Goal: Navigation & Orientation: Understand site structure

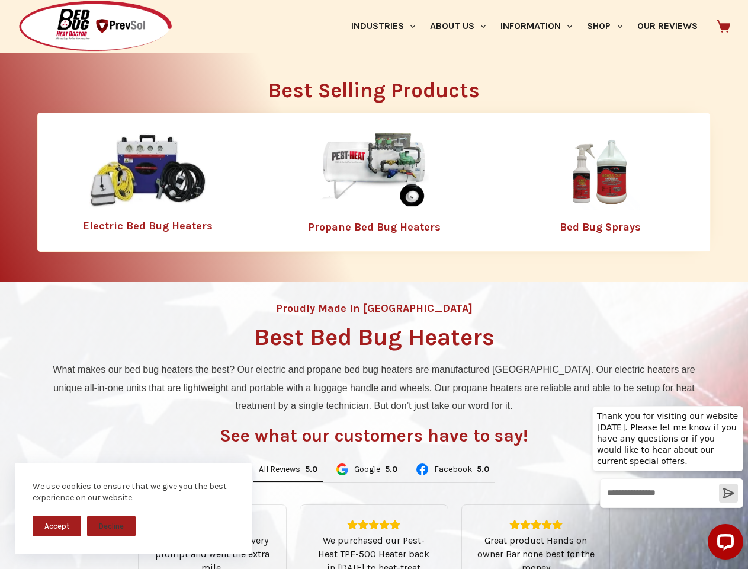
click at [374, 284] on div "Proudly Made in [GEOGRAPHIC_DATA] Best Bed Bug Heaters What makes our bed bug h…" at bounding box center [374, 507] width 748 height 450
click at [57, 525] on button "Accept" at bounding box center [57, 525] width 49 height 21
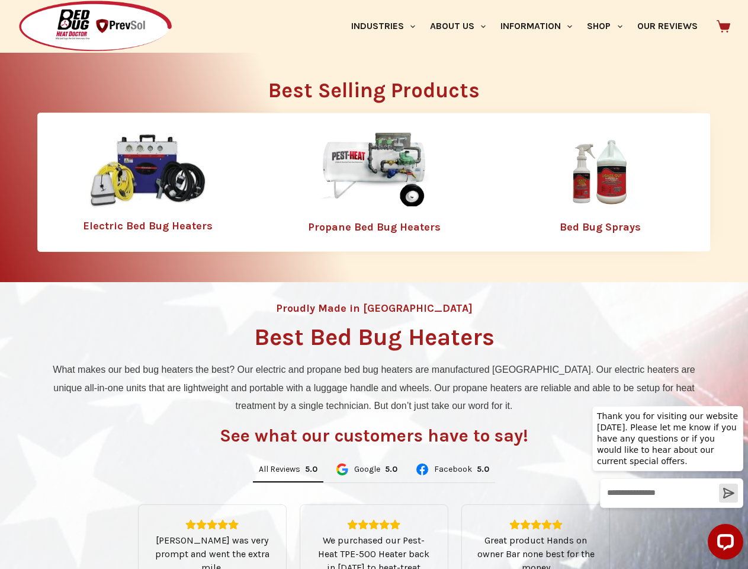
click at [111, 525] on button "Decline" at bounding box center [111, 534] width 49 height 21
click at [387, 26] on link "Industries" at bounding box center [383, 26] width 79 height 53
click at [463, 26] on link "About Us" at bounding box center [457, 26] width 70 height 53
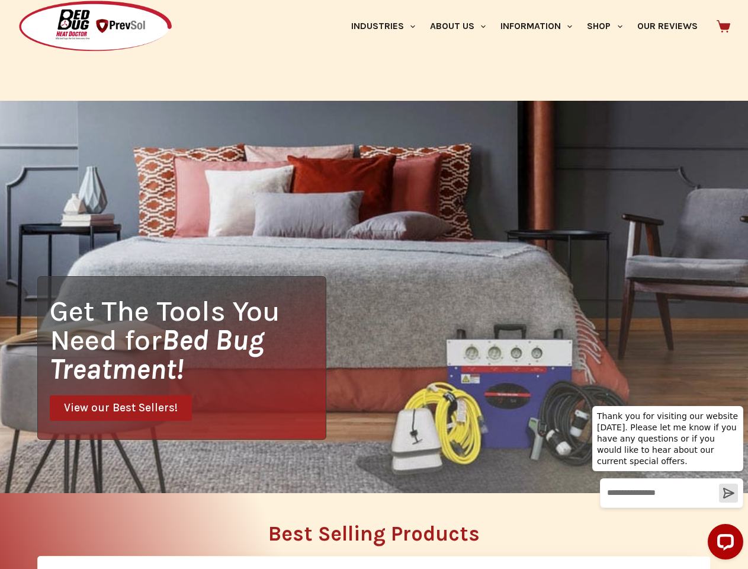
click at [541, 26] on link "Information" at bounding box center [536, 26] width 86 height 53
